Goal: Transaction & Acquisition: Purchase product/service

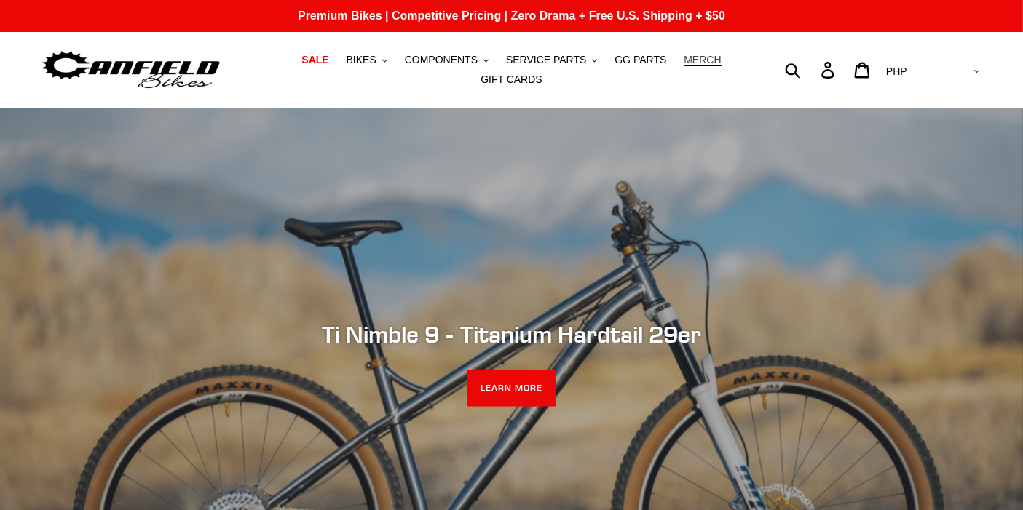
click at [684, 63] on span "MERCH" at bounding box center [702, 60] width 37 height 12
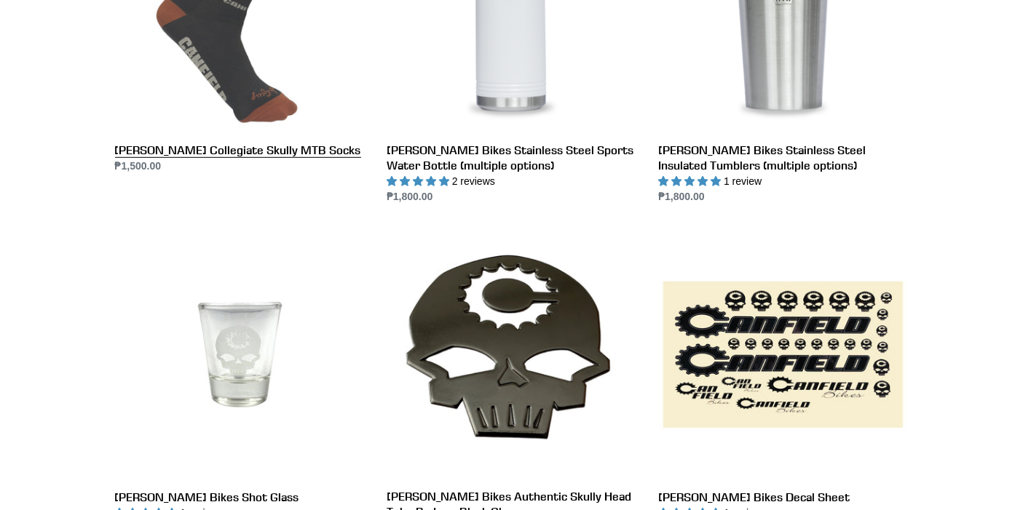
scroll to position [970, 0]
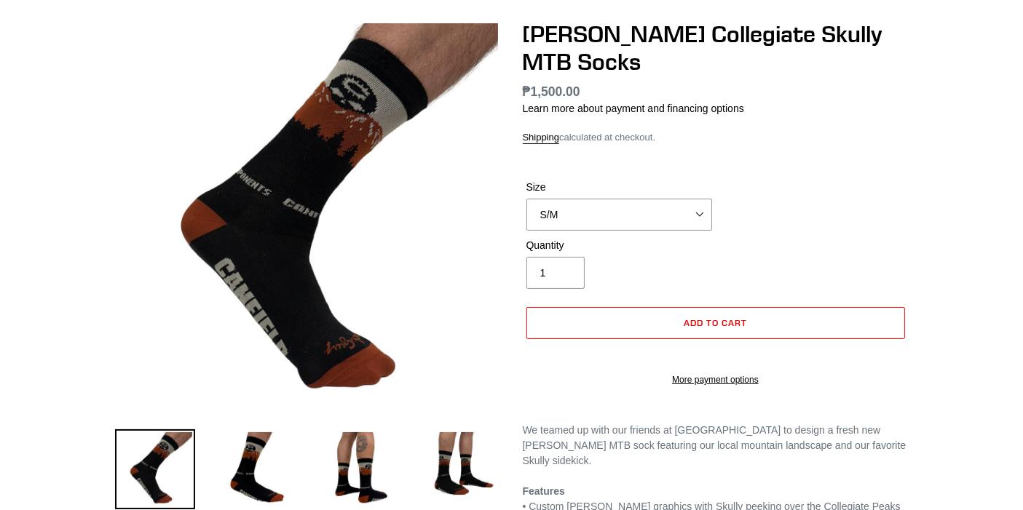
scroll to position [242, 0]
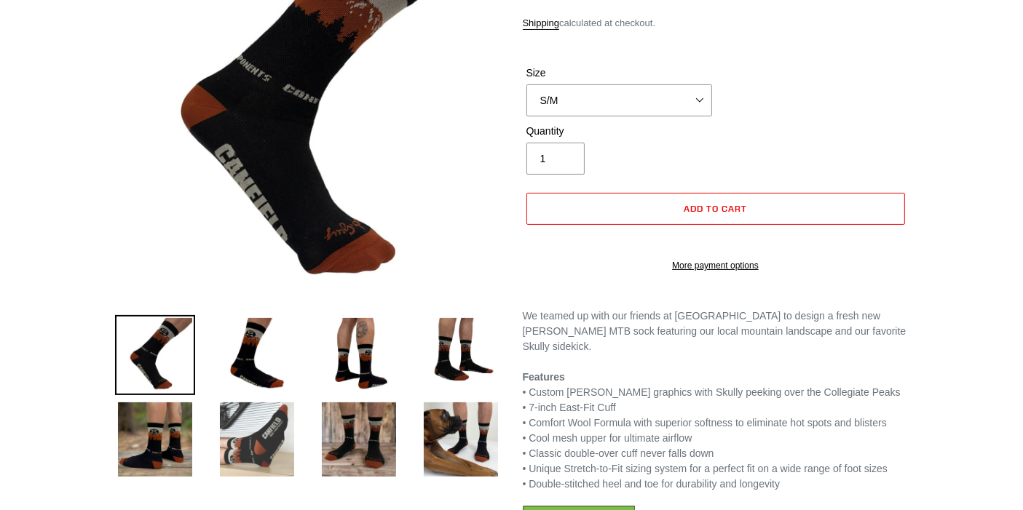
click at [259, 444] on img at bounding box center [257, 440] width 80 height 80
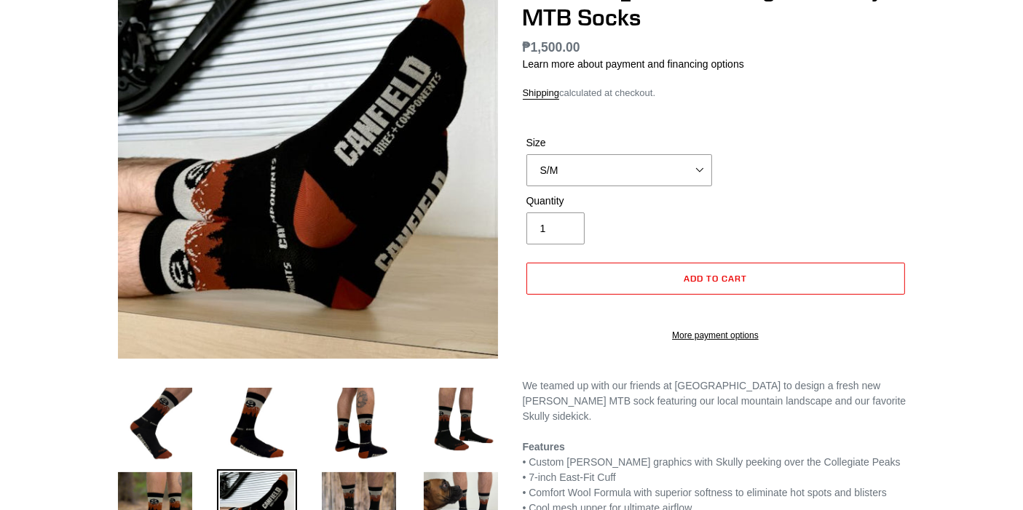
scroll to position [0, 0]
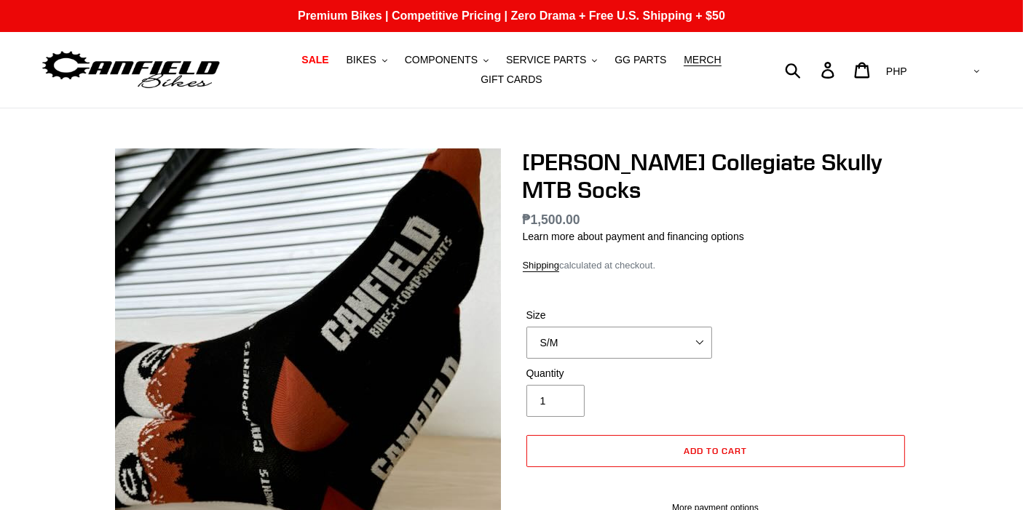
click at [397, 275] on img at bounding box center [289, 355] width 466 height 466
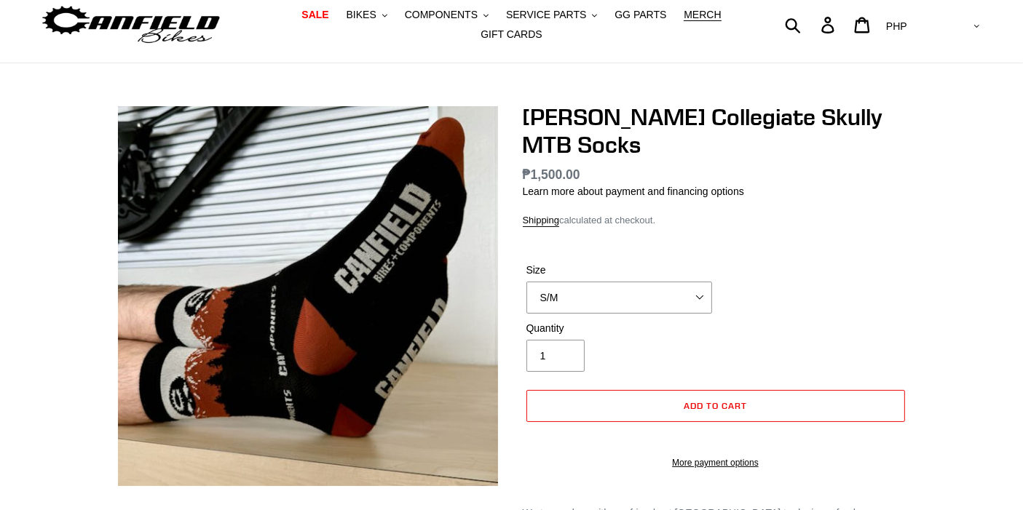
scroll to position [81, 0]
